Goal: Navigation & Orientation: Find specific page/section

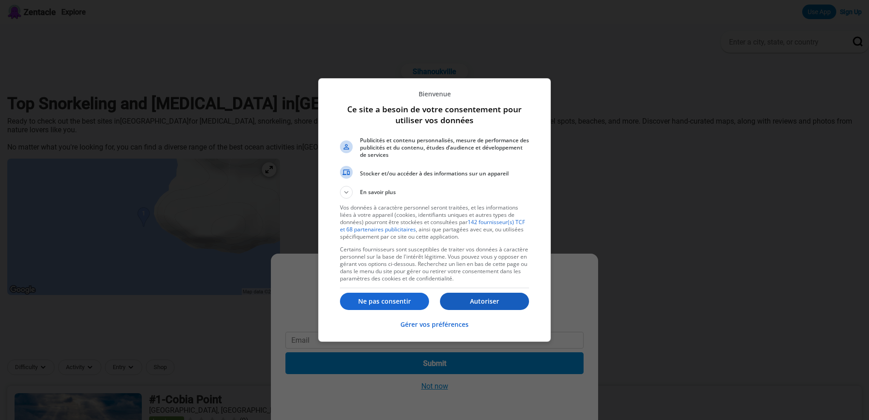
click at [505, 301] on p "Autoriser" at bounding box center [484, 301] width 89 height 9
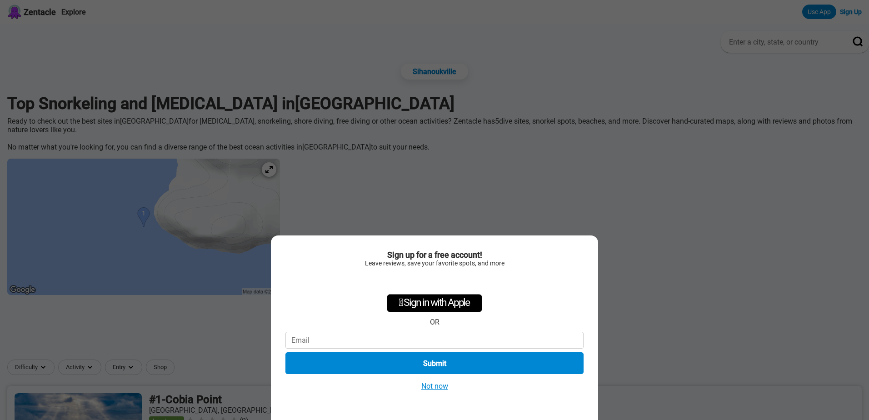
click at [434, 387] on button "Not now" at bounding box center [435, 386] width 32 height 10
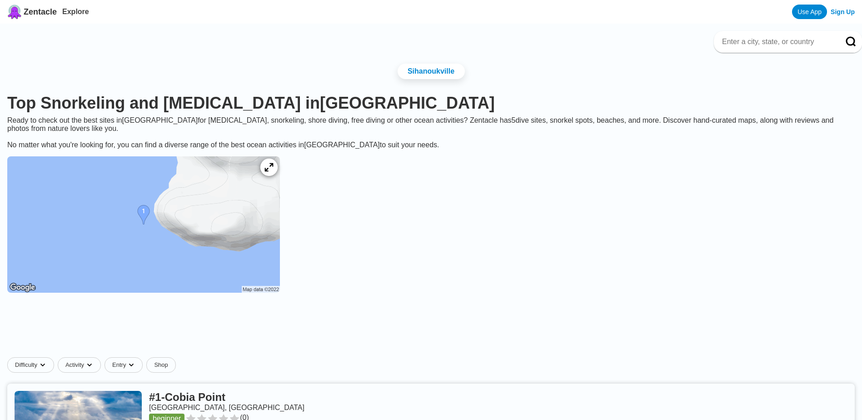
click at [273, 172] on icon at bounding box center [268, 167] width 9 height 9
